Goal: Information Seeking & Learning: Learn about a topic

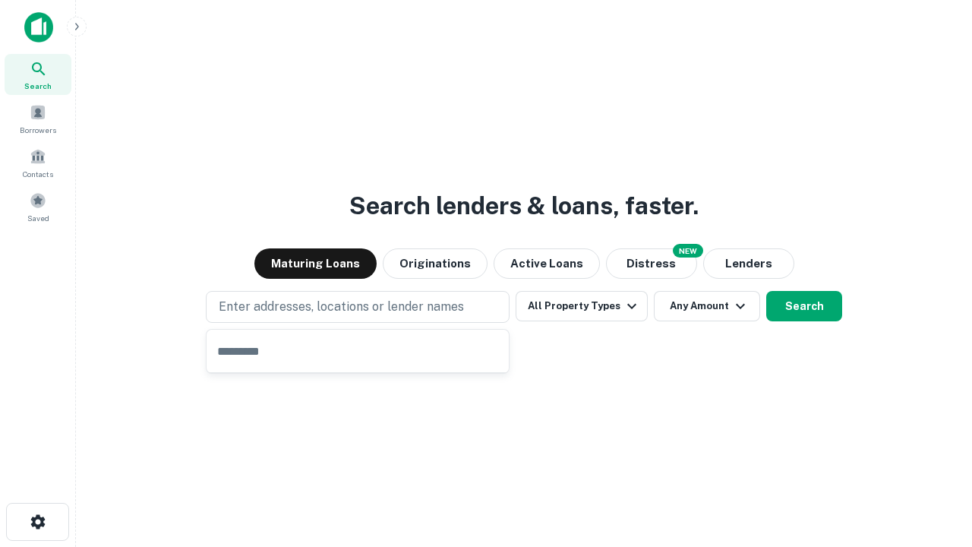
type input "**********"
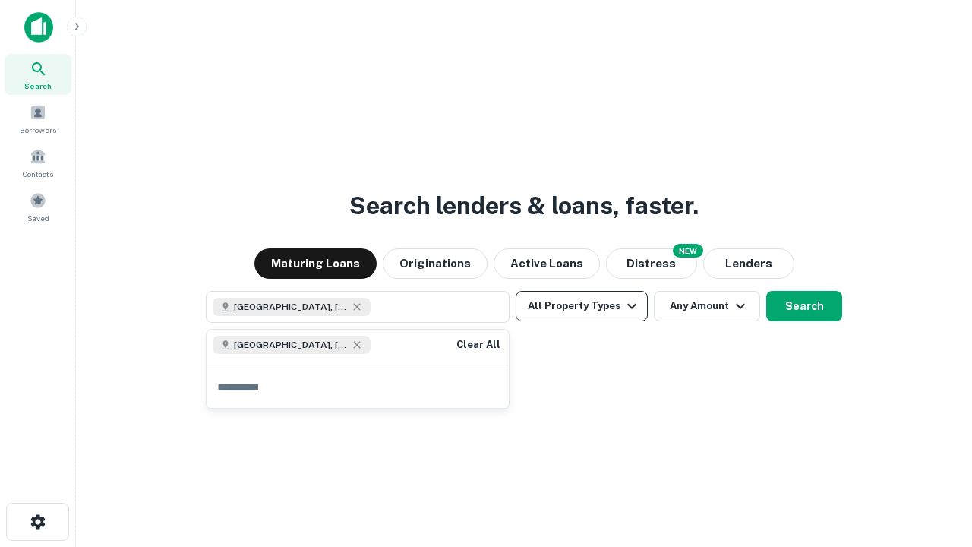
click at [582, 306] on button "All Property Types" at bounding box center [582, 306] width 132 height 30
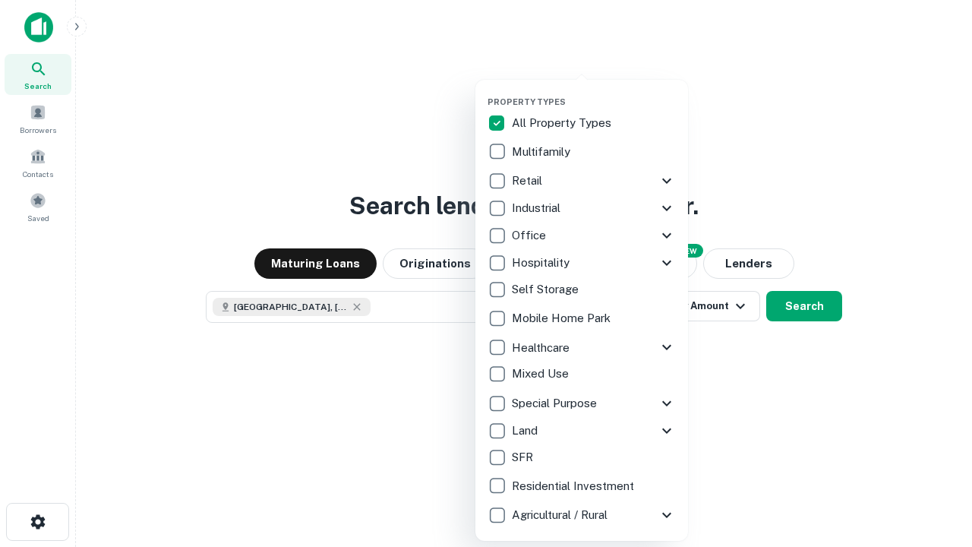
click at [594, 92] on button "button" at bounding box center [594, 92] width 213 height 1
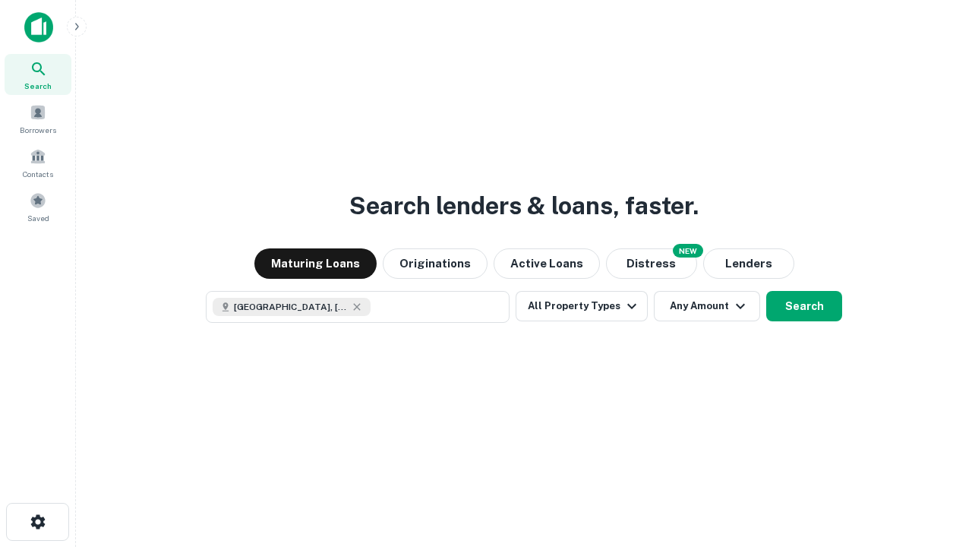
scroll to position [24, 0]
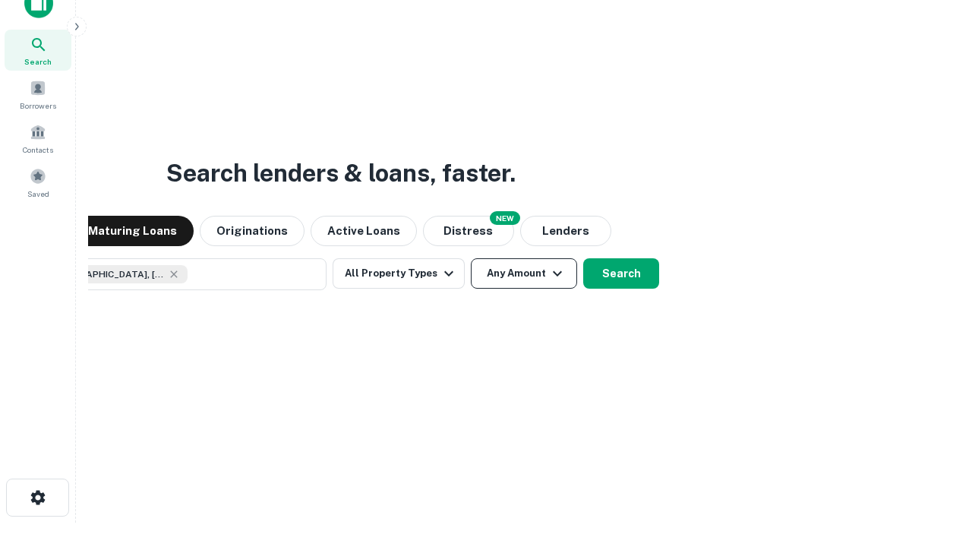
click at [471, 258] on button "Any Amount" at bounding box center [524, 273] width 106 height 30
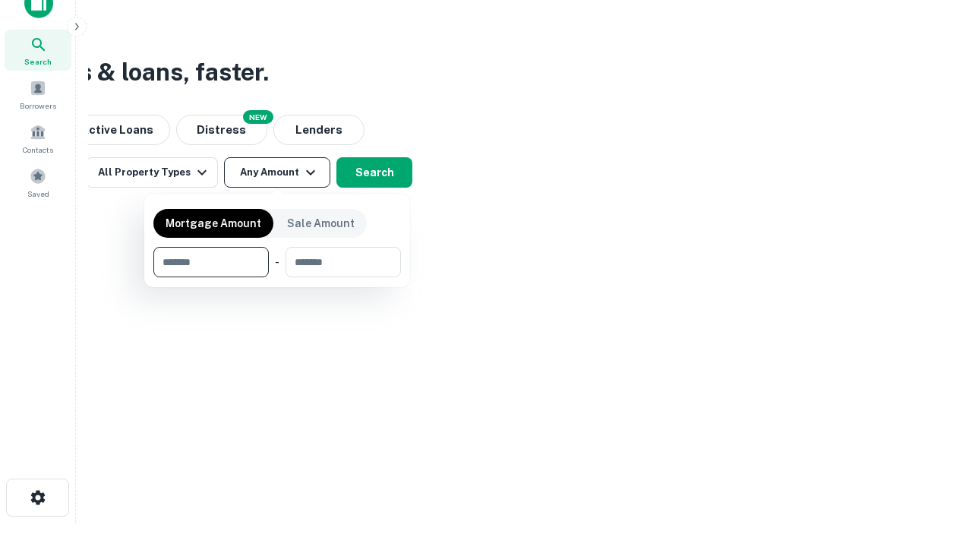
type input "*******"
click at [277, 277] on button "button" at bounding box center [277, 277] width 248 height 1
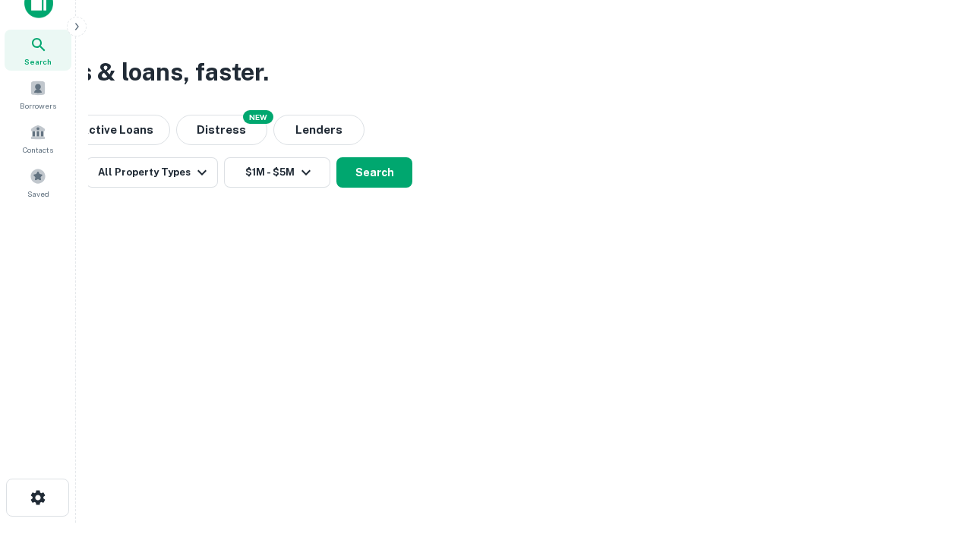
scroll to position [8, 280]
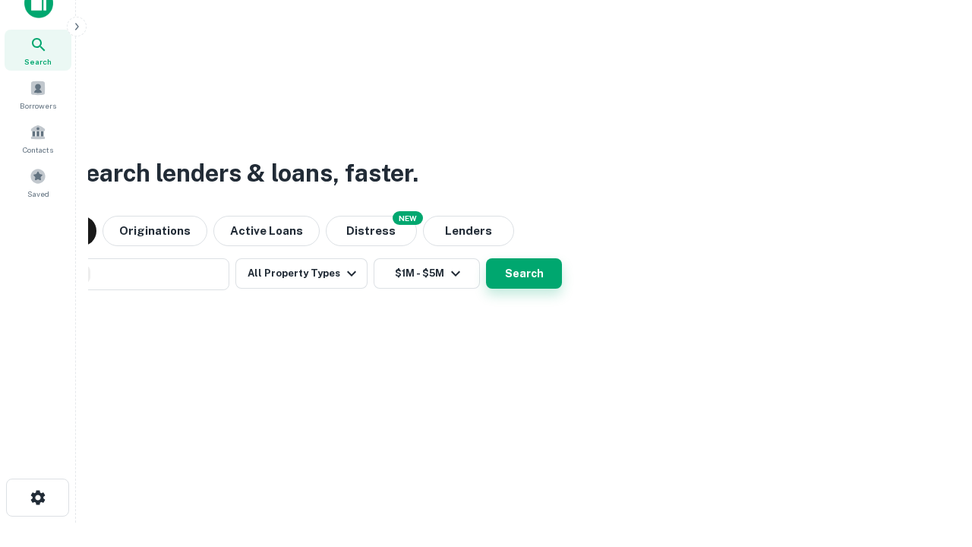
click at [486, 258] on button "Search" at bounding box center [524, 273] width 76 height 30
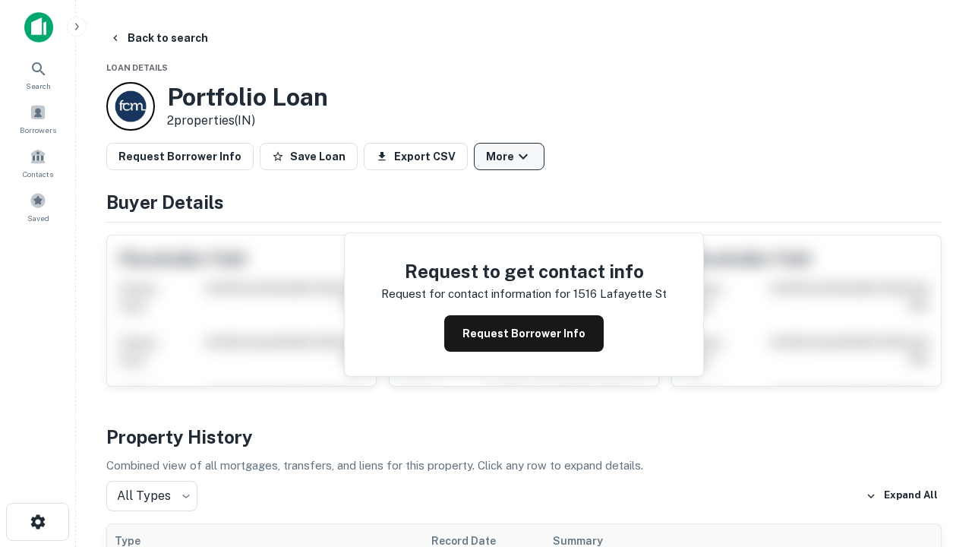
click at [509, 156] on button "More" at bounding box center [509, 156] width 71 height 27
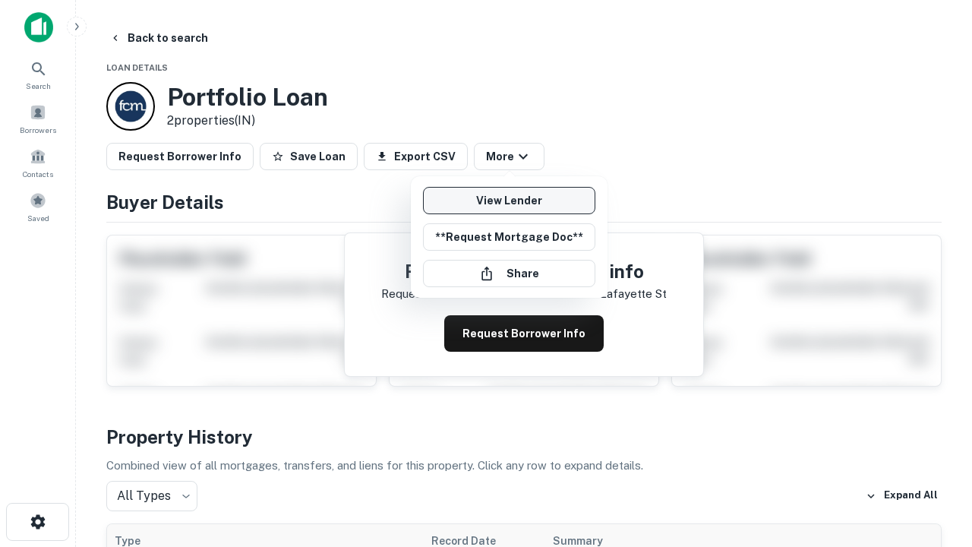
click at [509, 200] on link "View Lender" at bounding box center [509, 200] width 172 height 27
